Goal: Task Accomplishment & Management: Manage account settings

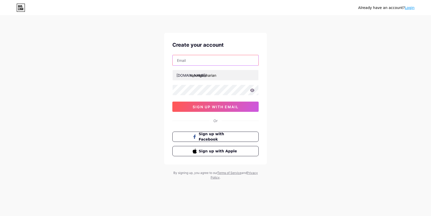
click at [201, 61] on input "text" at bounding box center [216, 60] width 86 height 10
type input "[EMAIL_ADDRESS][DOMAIN_NAME]"
click at [253, 89] on icon at bounding box center [252, 90] width 4 height 3
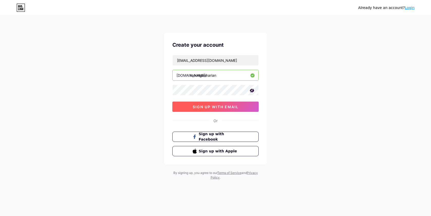
click at [240, 106] on button "sign up with email" at bounding box center [216, 107] width 86 height 10
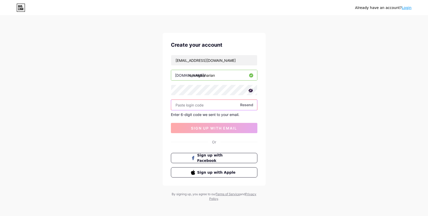
paste input "196261"
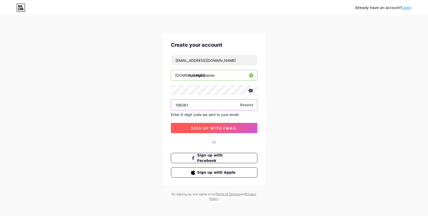
type input "196261"
click at [202, 132] on button "sign up with email" at bounding box center [214, 128] width 86 height 10
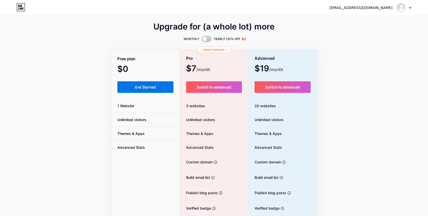
click at [158, 84] on button "Get Started" at bounding box center [145, 88] width 56 height 12
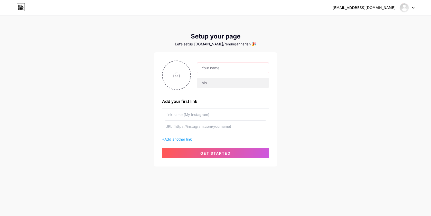
click at [217, 66] on input "text" at bounding box center [232, 68] width 71 height 10
type input "Renungan Harian"
click at [182, 74] on input "file" at bounding box center [177, 75] width 28 height 29
type input "C:\fakepath\Logo.jpg"
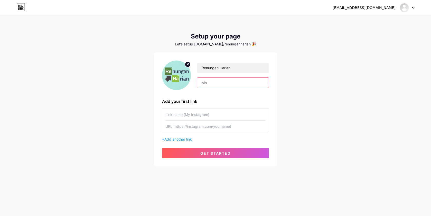
click at [221, 85] on input "text" at bounding box center [232, 83] width 71 height 10
click at [202, 82] on input "Share Ilmu, bukan menggurui" at bounding box center [232, 83] width 71 height 10
type input "Self Reminder Share Ilmu, bukan menggurui"
click at [223, 128] on input "text" at bounding box center [216, 127] width 100 height 12
click at [201, 125] on input "text" at bounding box center [216, 127] width 100 height 12
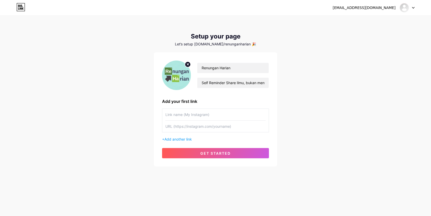
paste input "[URL][PERSON_NAME][DOMAIN_NAME]"
type input "[URL][PERSON_NAME][DOMAIN_NAME]"
click at [227, 82] on input "Self Reminder Share Ilmu, bukan menggurui" at bounding box center [232, 83] width 71 height 10
click at [225, 83] on input "Self Reminder Share Ilmu, bukan menggurui" at bounding box center [232, 83] width 71 height 10
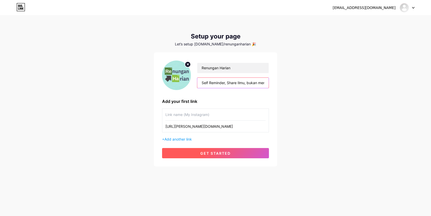
type input "Self Reminder, Share Ilmu, bukan menggurui"
click at [239, 151] on button "get started" at bounding box center [215, 153] width 107 height 10
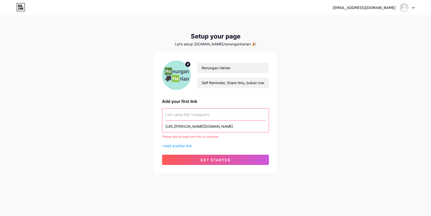
click at [192, 111] on input "text" at bounding box center [216, 115] width 100 height 12
paste input "[URL][DOMAIN_NAME]"
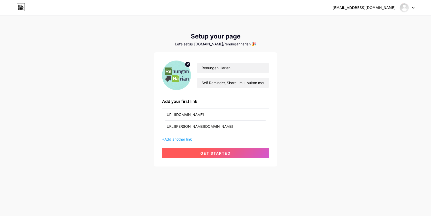
type input "[URL][DOMAIN_NAME]"
click at [221, 152] on span "get started" at bounding box center [216, 153] width 30 height 4
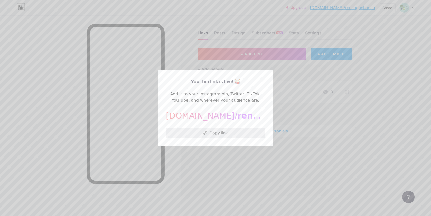
click at [217, 133] on button "Copy link" at bounding box center [215, 133] width 99 height 10
click at [317, 82] on div at bounding box center [215, 108] width 431 height 216
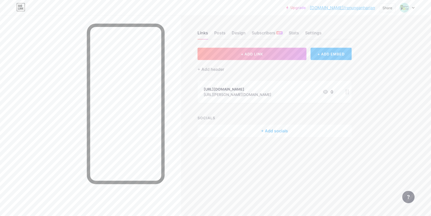
click at [301, 92] on div "[URL][DOMAIN_NAME] [URL][PERSON_NAME][DOMAIN_NAME] 0" at bounding box center [269, 92] width 130 height 12
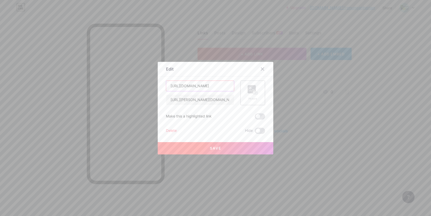
click at [188, 86] on input "[URL][DOMAIN_NAME]" at bounding box center [200, 86] width 68 height 10
click at [204, 99] on input "[URL][PERSON_NAME][DOMAIN_NAME]" at bounding box center [200, 100] width 68 height 10
paste input "[DOMAIN_NAME][URL]"
type input "[URL][DOMAIN_NAME]"
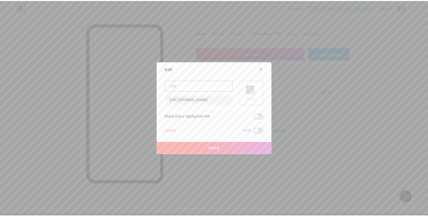
scroll to position [0, 0]
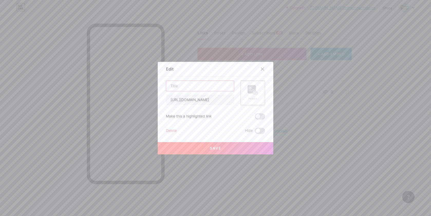
click at [194, 86] on input "text" at bounding box center [200, 86] width 68 height 10
type input "Instagram"
click at [223, 147] on button "Save" at bounding box center [216, 148] width 116 height 12
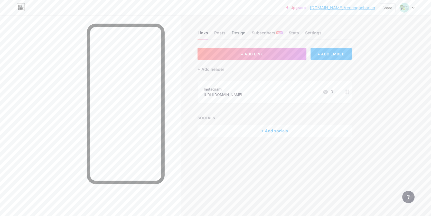
click at [243, 30] on div "Design" at bounding box center [239, 34] width 14 height 9
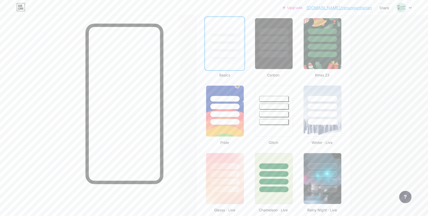
scroll to position [185, 0]
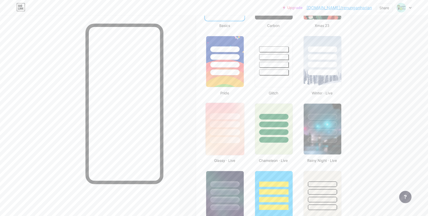
click at [233, 111] on div at bounding box center [224, 123] width 39 height 40
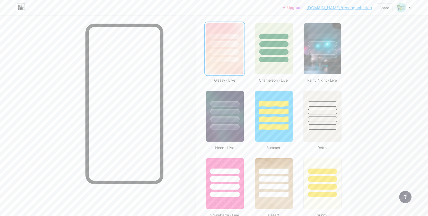
scroll to position [279, 0]
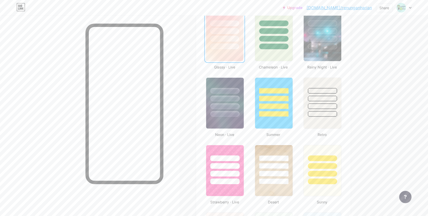
click at [261, 93] on div at bounding box center [273, 91] width 29 height 6
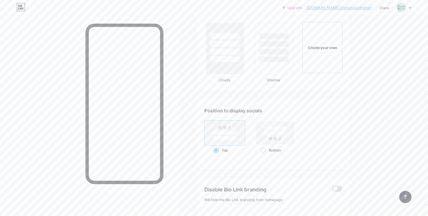
scroll to position [578, 0]
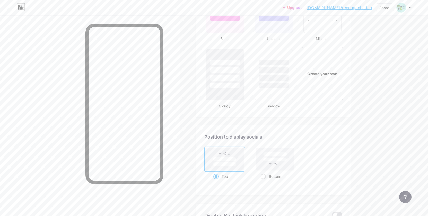
click at [324, 74] on div "Create your own" at bounding box center [322, 74] width 39 height 6
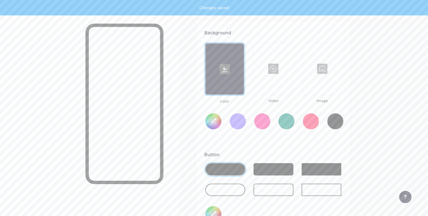
scroll to position [683, 0]
type input "#ffffff"
type input "#000000"
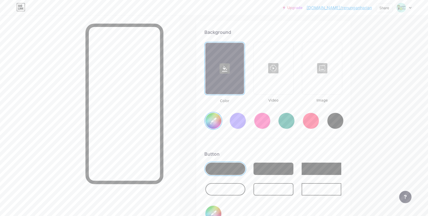
click at [288, 123] on div at bounding box center [286, 121] width 16 height 16
click at [213, 119] on input "#008873" at bounding box center [213, 121] width 16 height 16
click at [323, 144] on div "Background Color Video Image #b8fff4 Button #000000 Font Inter Poppins EB Garam…" at bounding box center [273, 181] width 138 height 304
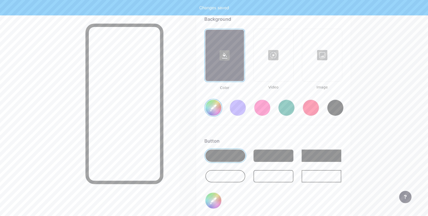
scroll to position [706, 0]
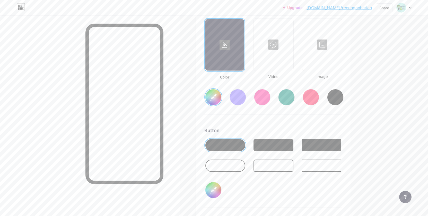
click at [239, 171] on div at bounding box center [225, 166] width 40 height 12
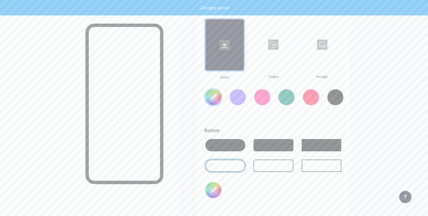
type input "#b8fff4"
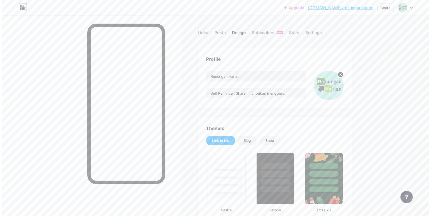
scroll to position [0, 0]
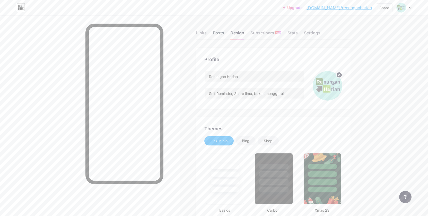
click at [218, 31] on div "Posts" at bounding box center [218, 34] width 11 height 9
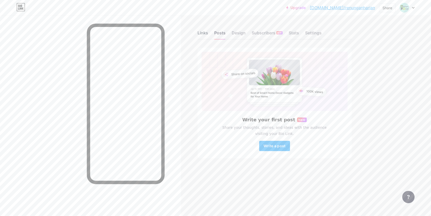
click at [202, 31] on div "Links" at bounding box center [203, 34] width 11 height 9
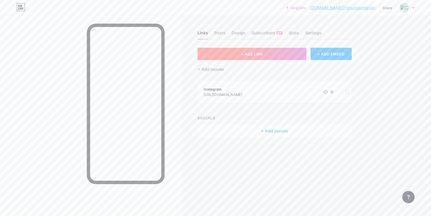
click at [292, 51] on button "+ ADD LINK" at bounding box center [252, 54] width 109 height 12
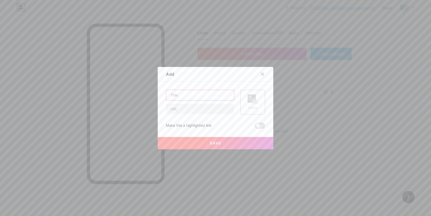
click at [195, 94] on input "text" at bounding box center [200, 95] width 68 height 10
type input "L"
type input "W"
type input "P"
type input "Produk Digital"
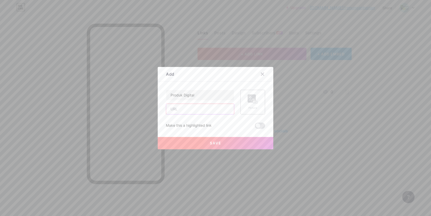
paste input "[URL][DOMAIN_NAME]"
type input "[URL][DOMAIN_NAME]"
type input "[PERSON_NAME][DOMAIN_NAME][URL]"
click at [237, 141] on button "Save" at bounding box center [216, 143] width 116 height 12
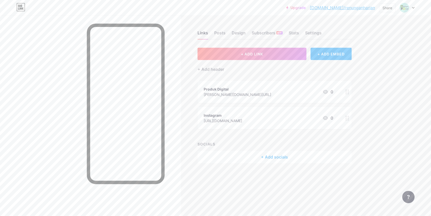
click at [327, 92] on icon at bounding box center [325, 92] width 5 height 4
click at [256, 130] on span at bounding box center [260, 131] width 10 height 6
click at [255, 132] on input "checkbox" at bounding box center [255, 132] width 0 height 0
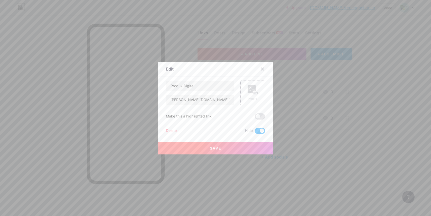
click at [364, 107] on div at bounding box center [215, 108] width 431 height 216
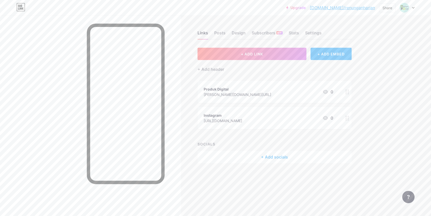
click at [327, 92] on icon at bounding box center [325, 92] width 5 height 4
click at [261, 131] on span at bounding box center [260, 131] width 10 height 6
click at [255, 132] on input "checkbox" at bounding box center [255, 132] width 0 height 0
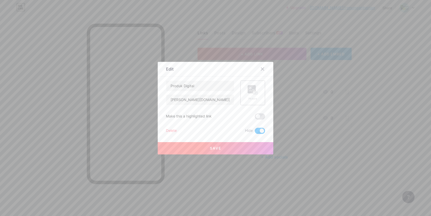
click at [223, 151] on button "Save" at bounding box center [216, 148] width 116 height 12
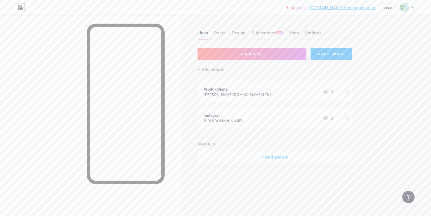
click at [325, 118] on icon at bounding box center [325, 118] width 5 height 4
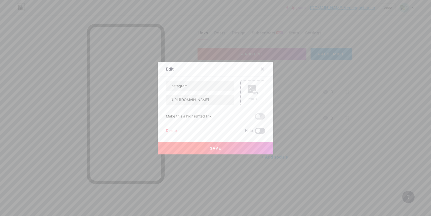
click at [257, 131] on span at bounding box center [260, 131] width 10 height 6
click at [255, 132] on input "checkbox" at bounding box center [255, 132] width 0 height 0
click at [242, 147] on button "Save" at bounding box center [216, 148] width 116 height 12
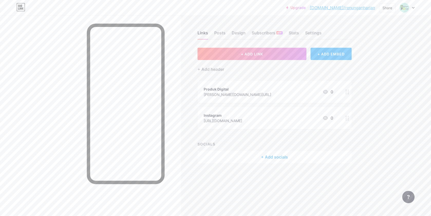
click at [325, 91] on icon at bounding box center [326, 92] width 6 height 6
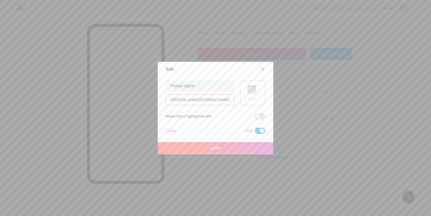
drag, startPoint x: 198, startPoint y: 99, endPoint x: 160, endPoint y: 98, distance: 37.5
click at [160, 98] on div "Edit Content YouTube Play YouTube video without leaving your page. ADD Vimeo Pl…" at bounding box center [216, 108] width 116 height 93
paste input "https://"
type input "[URL][PERSON_NAME][DOMAIN_NAME]"
click at [256, 132] on span at bounding box center [260, 131] width 10 height 6
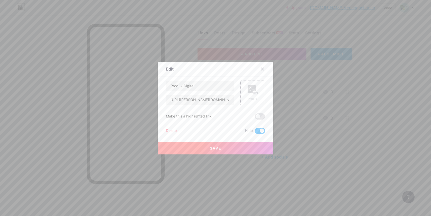
click at [255, 132] on input "checkbox" at bounding box center [255, 132] width 0 height 0
click at [236, 145] on button "Save" at bounding box center [216, 148] width 116 height 12
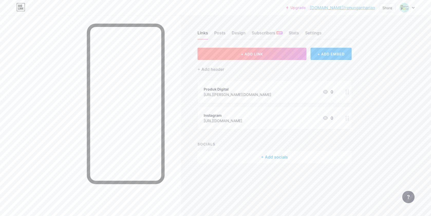
click at [290, 53] on button "+ ADD LINK" at bounding box center [252, 54] width 109 height 12
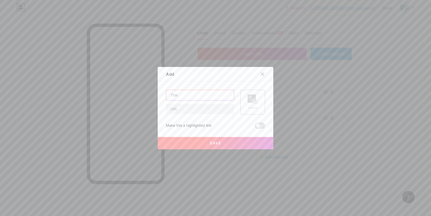
click at [188, 96] on input "text" at bounding box center [200, 95] width 68 height 10
type input "Channel Renungan Harian"
click at [193, 107] on input "text" at bounding box center [200, 109] width 68 height 10
paste input "[URL][DOMAIN_NAME]"
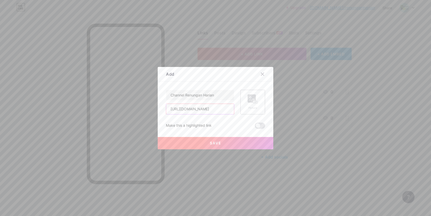
type input "[URL][DOMAIN_NAME]"
click at [258, 142] on button "Save" at bounding box center [216, 143] width 116 height 12
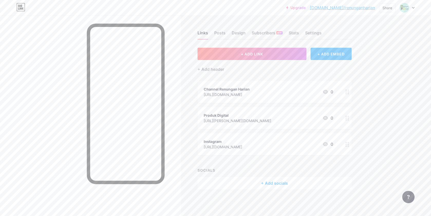
click at [391, 103] on div "Upgrade [DOMAIN_NAME]/renung... [DOMAIN_NAME]/renunganharian Share Switch accou…" at bounding box center [215, 108] width 431 height 216
drag, startPoint x: 204, startPoint y: 146, endPoint x: 292, endPoint y: 149, distance: 87.7
click at [292, 149] on div "Instagram [URL][DOMAIN_NAME] 0" at bounding box center [269, 145] width 130 height 12
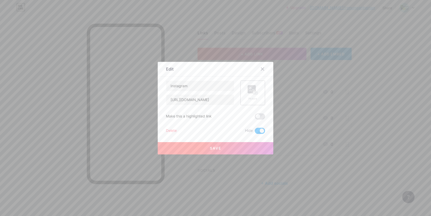
copy div "[URL][DOMAIN_NAME]"
click at [220, 101] on input "[URL][DOMAIN_NAME]" at bounding box center [200, 100] width 68 height 10
click at [172, 131] on div "Delete" at bounding box center [171, 131] width 11 height 6
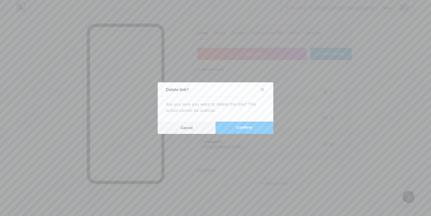
click at [225, 125] on button "Confirm" at bounding box center [245, 128] width 58 height 12
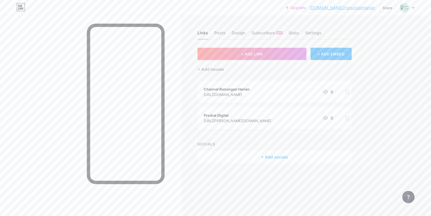
click at [283, 157] on div "+ Add socials" at bounding box center [275, 157] width 154 height 12
click at [217, 95] on div "Instagram Add" at bounding box center [215, 98] width 99 height 11
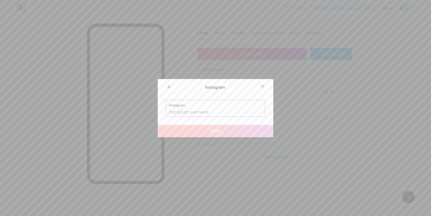
click at [210, 110] on input "text" at bounding box center [215, 112] width 93 height 9
paste input "[URL][DOMAIN_NAME]"
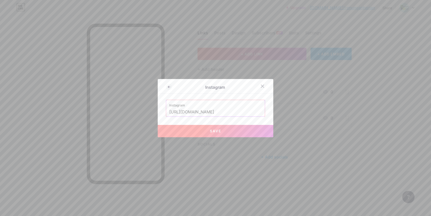
drag, startPoint x: 216, startPoint y: 111, endPoint x: 158, endPoint y: 109, distance: 58.7
click at [158, 109] on div "Instagram Instagram [URL][DOMAIN_NAME] Save" at bounding box center [216, 108] width 116 height 58
click at [224, 113] on input "renungan_harian_daily/" at bounding box center [215, 112] width 93 height 9
click at [225, 130] on button "Save" at bounding box center [216, 131] width 116 height 12
type input "[URL][DOMAIN_NAME]"
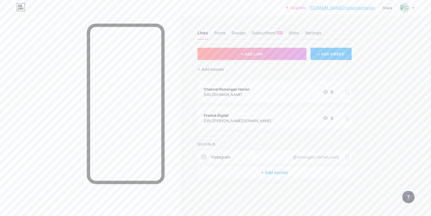
click at [278, 170] on div "+ Add socials" at bounding box center [275, 173] width 154 height 12
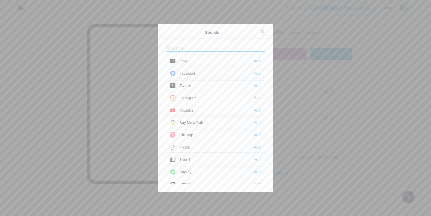
click at [200, 46] on input "text" at bounding box center [199, 48] width 57 height 5
click at [257, 146] on div "Add" at bounding box center [257, 147] width 7 height 5
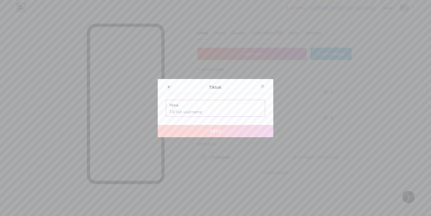
click at [175, 113] on input "text" at bounding box center [215, 112] width 93 height 9
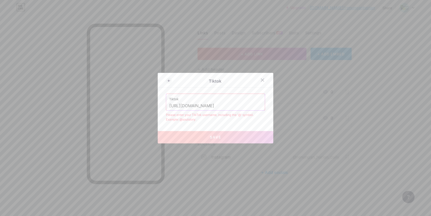
click at [217, 102] on input "[URL][DOMAIN_NAME]" at bounding box center [215, 106] width 93 height 9
click at [219, 119] on div "Please enter your TikTok username, including the '@' symbol. Example: @soulstor…" at bounding box center [215, 117] width 99 height 9
click at [169, 105] on input "[URL][DOMAIN_NAME]" at bounding box center [215, 106] width 93 height 9
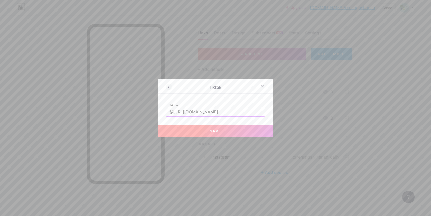
click at [212, 129] on button "Save" at bounding box center [216, 131] width 116 height 12
type input "[URL][DOMAIN_NAME][DOMAIN_NAME]"
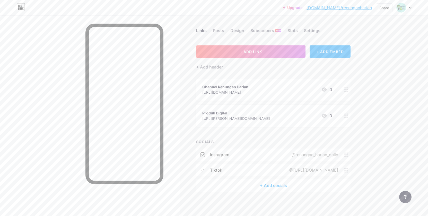
scroll to position [3, 0]
click at [242, 32] on div "Design" at bounding box center [237, 30] width 14 height 9
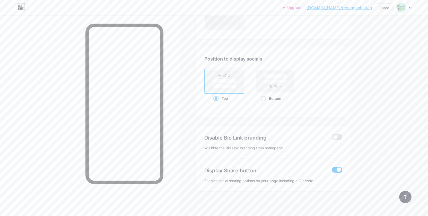
scroll to position [409, 0]
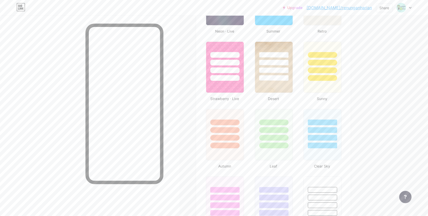
type input "#b8fff4"
type input "#000000"
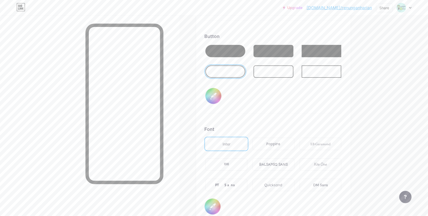
scroll to position [801, 0]
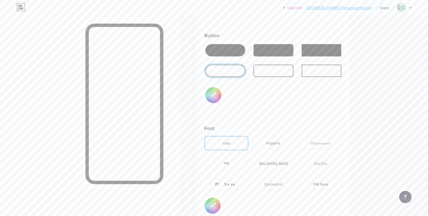
click at [271, 141] on div "Poppins" at bounding box center [273, 143] width 14 height 5
type input "#b8fff4"
type input "#000000"
type input "#b8fff4"
type input "#000000"
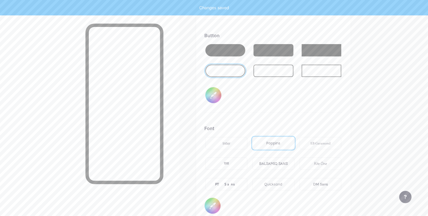
type input "#b8fff4"
type input "#000000"
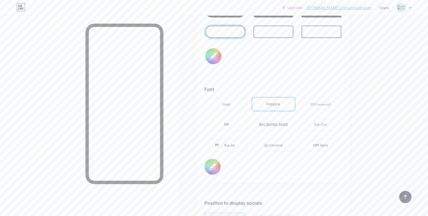
scroll to position [867, 0]
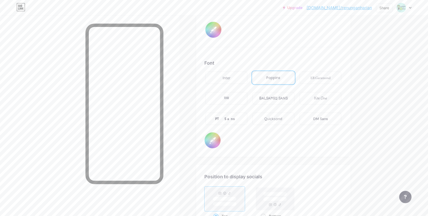
click at [287, 99] on div "BALSAMIQ SANS" at bounding box center [273, 98] width 29 height 5
type input "#b8fff4"
type input "#000000"
type input "#b8fff4"
type input "#000000"
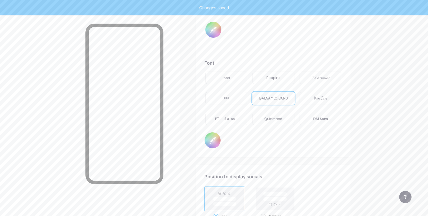
type input "#b8fff4"
type input "#000000"
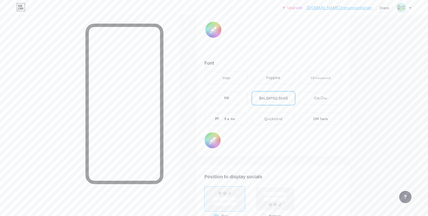
scroll to position [986, 0]
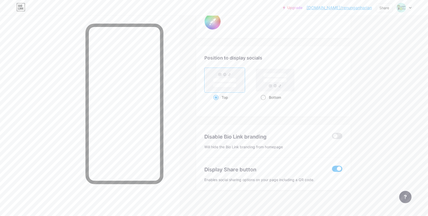
click at [265, 99] on span at bounding box center [262, 97] width 5 height 5
click at [264, 102] on input "Bottom" at bounding box center [261, 103] width 3 height 3
radio input "true"
type input "#b8fff4"
type input "#000000"
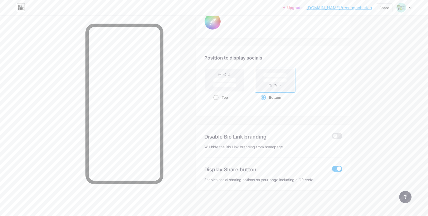
click at [218, 97] on span at bounding box center [215, 97] width 5 height 5
click at [216, 102] on input "Top" at bounding box center [214, 103] width 3 height 3
radio input "true"
type input "#b8fff4"
type input "#000000"
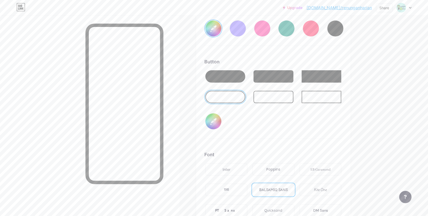
scroll to position [764, 0]
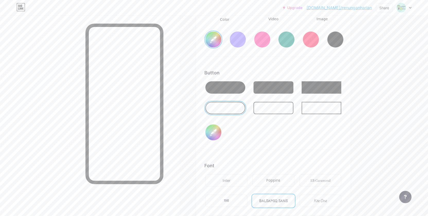
click at [216, 130] on input "#000000" at bounding box center [213, 133] width 16 height 16
type input "#b8fff4"
type input "#55813d"
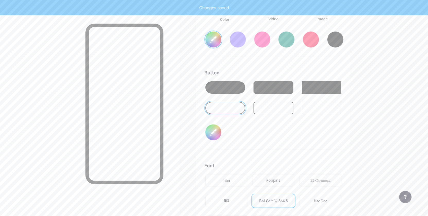
type input "#b8fff4"
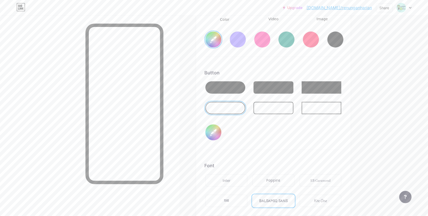
type input "#55813d"
click at [285, 139] on div "Button #55813d" at bounding box center [273, 109] width 138 height 81
click at [216, 133] on input "#55813d" at bounding box center [213, 133] width 16 height 16
click at [239, 91] on div at bounding box center [225, 88] width 40 height 12
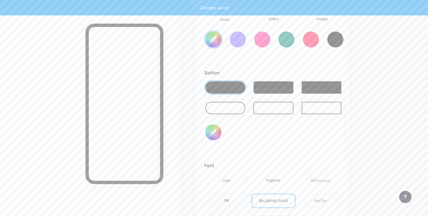
click at [228, 105] on div at bounding box center [225, 108] width 40 height 12
click at [234, 83] on div at bounding box center [225, 88] width 40 height 12
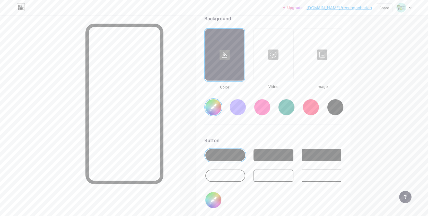
scroll to position [694, 0]
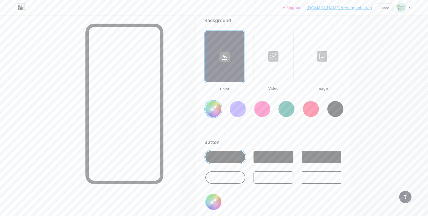
click at [292, 107] on div at bounding box center [286, 109] width 16 height 16
click at [215, 109] on input "#008873" at bounding box center [213, 109] width 16 height 16
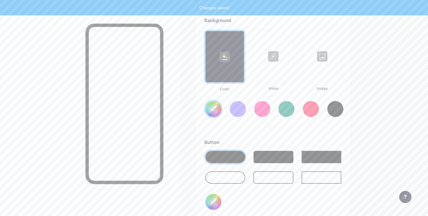
click at [290, 130] on div "Background Color Video Image #aae4dd Button #55813d Font Inter Poppins EB Garam…" at bounding box center [273, 169] width 138 height 304
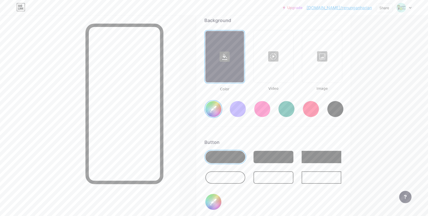
click at [215, 107] on input "#aae4dd" at bounding box center [213, 109] width 16 height 16
type input "#aee5de"
click at [334, 131] on div "Background Color Video Image #aee5de Button #55813d Font Inter Poppins EB Garam…" at bounding box center [273, 169] width 138 height 304
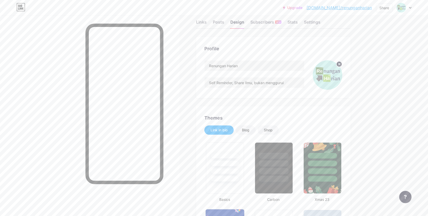
scroll to position [0, 0]
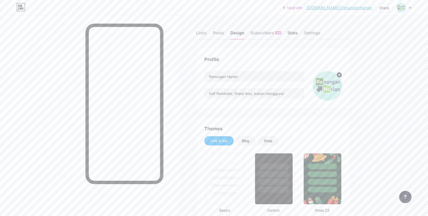
click at [297, 33] on div "Stats" at bounding box center [292, 34] width 10 height 9
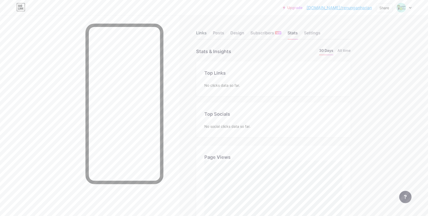
scroll to position [216, 428]
click at [202, 31] on div "Links" at bounding box center [201, 34] width 11 height 9
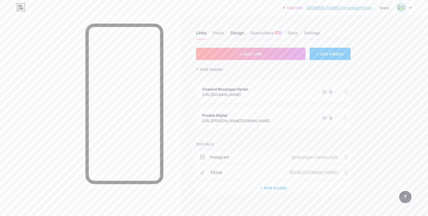
click at [237, 32] on div "Design" at bounding box center [237, 34] width 14 height 9
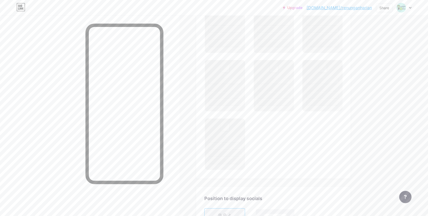
scroll to position [356, 0]
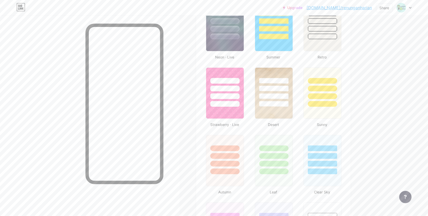
type input "#aee5de"
type input "#55813d"
type input "#000000"
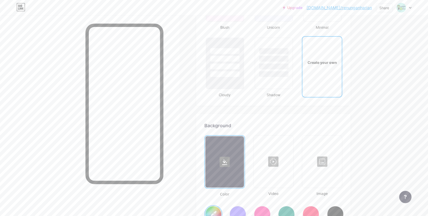
scroll to position [671, 0]
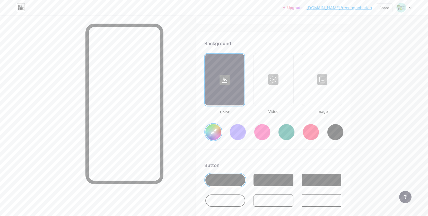
click at [278, 177] on div at bounding box center [273, 180] width 40 height 12
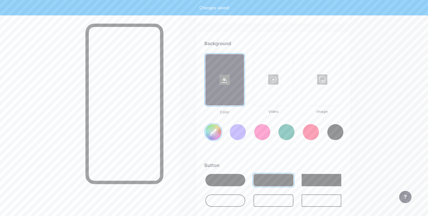
type input "#aee5de"
